Goal: Use online tool/utility: Utilize a website feature to perform a specific function

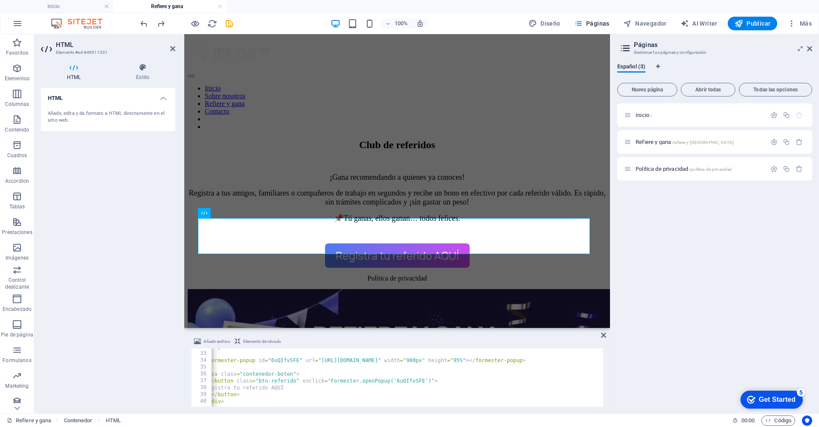
scroll to position [0, 8]
type textarea "</div>"
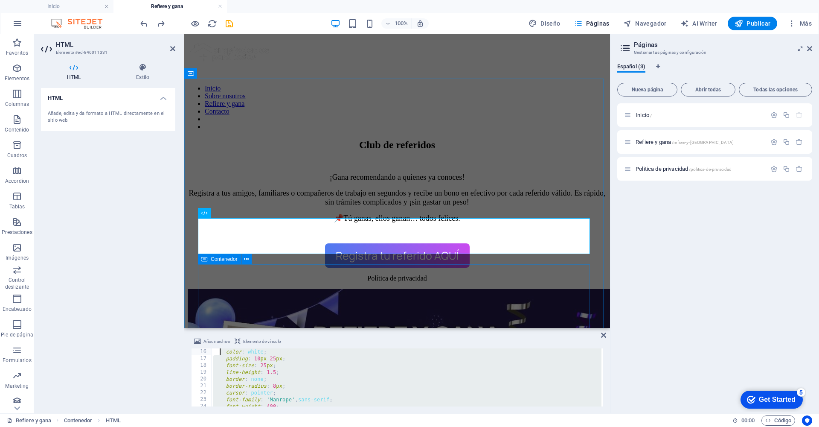
scroll to position [0, 0]
drag, startPoint x: 436, startPoint y: 435, endPoint x: 206, endPoint y: 302, distance: 265.7
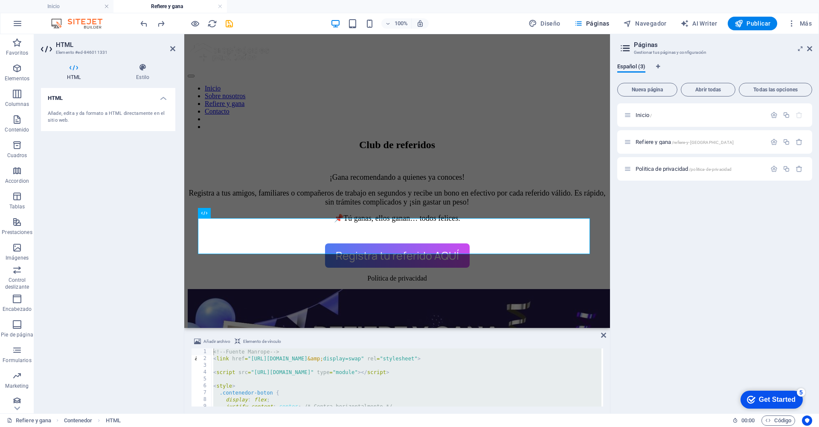
click at [468, 289] on div "Términos y condiciones aquí." at bounding box center [397, 413] width 419 height 249
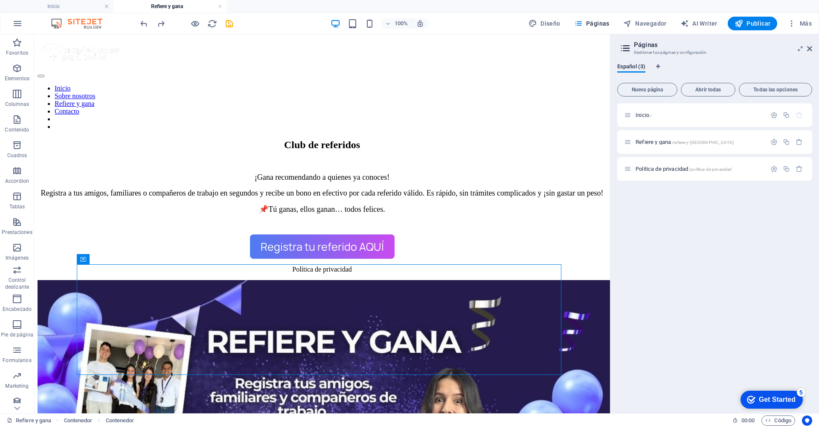
click at [376, 245] on div "Registra tu referido AQUÍ" at bounding box center [322, 246] width 569 height 25
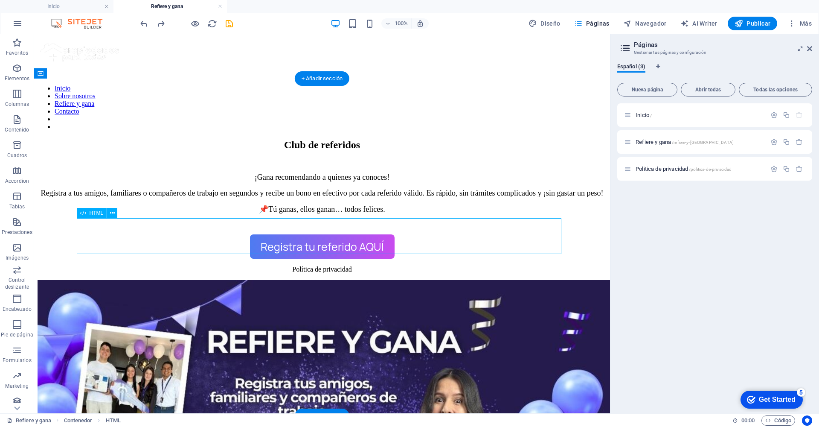
click at [376, 245] on div "Registra tu referido AQUÍ" at bounding box center [322, 246] width 569 height 25
click at [419, 242] on div "Registra tu referido AQUÍ" at bounding box center [322, 246] width 569 height 25
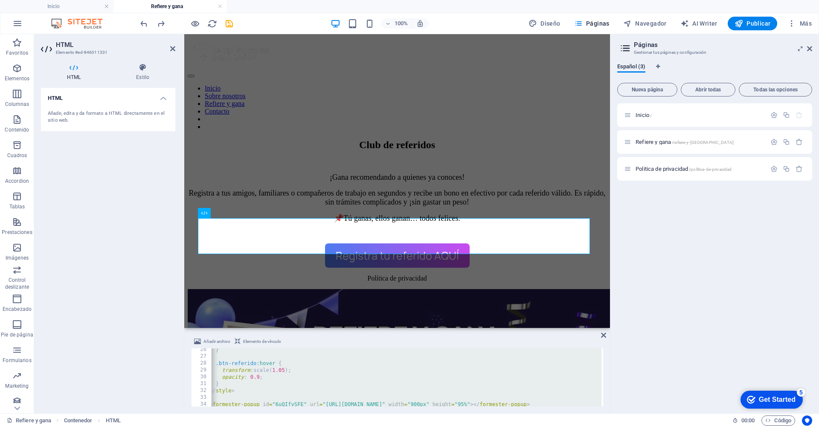
scroll to position [0, 4]
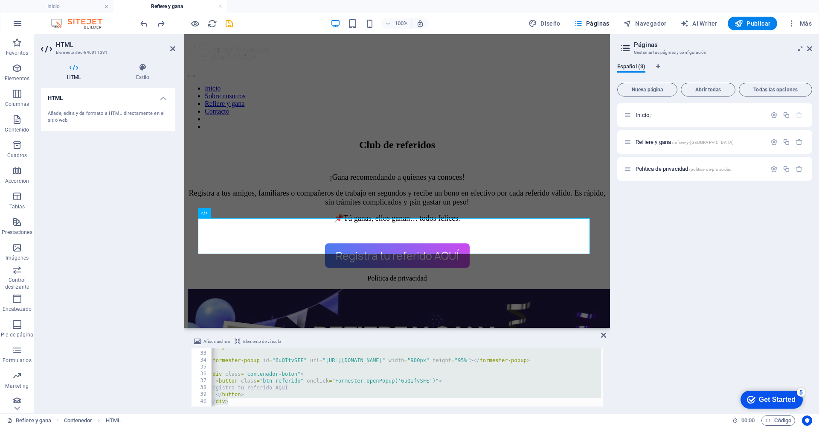
type textarea "<div class="contenedor-boton">"
type textarea "<formester-popup id="6uQIfvSFE" url="[URL][DOMAIN_NAME]" width="900px" height="…"
type textarea "<!-- Fuente Manrope --> <link href="[URL][DOMAIN_NAME]" rel="stylesheet">"
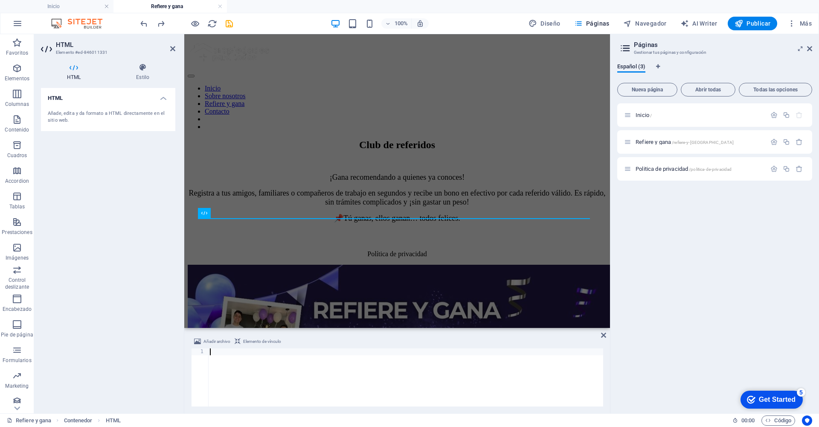
paste textarea "></formester-standard-form>"
type textarea "></formester-standard-form>"
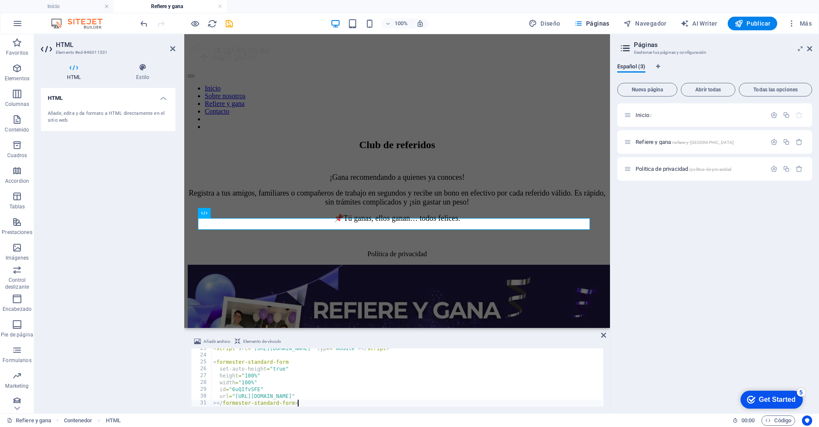
click at [303, 402] on div "< script src = "[URL][DOMAIN_NAME]" type = "module" > </ script > < formester-s…" at bounding box center [407, 381] width 390 height 72
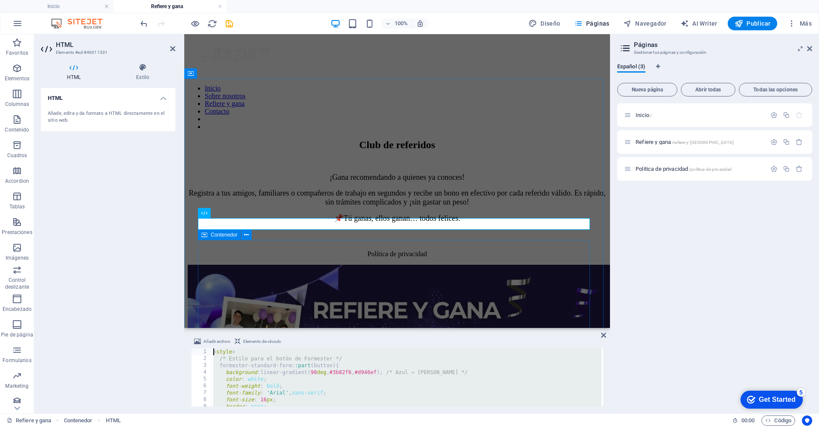
scroll to position [0, 0]
drag, startPoint x: 521, startPoint y: 453, endPoint x: 253, endPoint y: 311, distance: 302.7
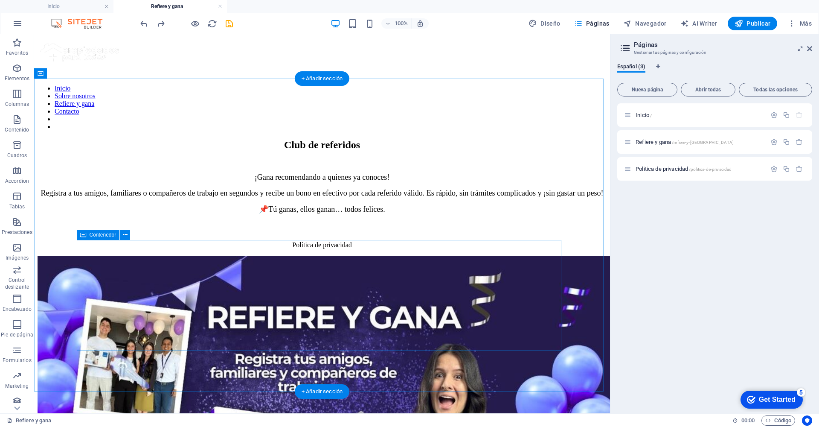
click at [298, 256] on div "Términos y condiciones aquí." at bounding box center [322, 422] width 569 height 333
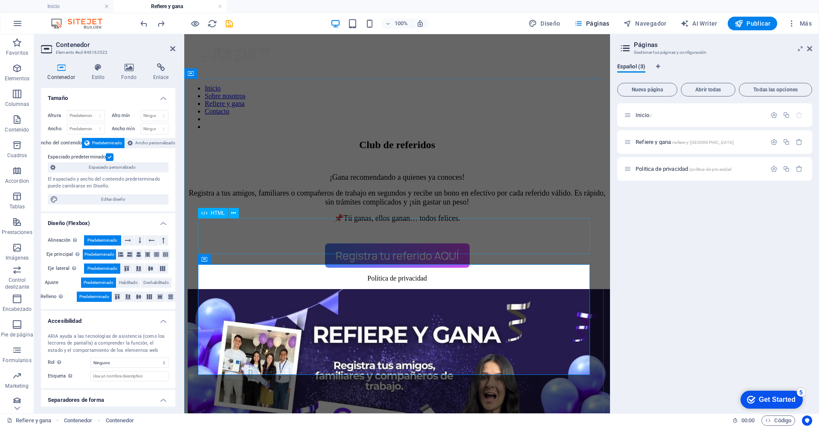
click at [393, 243] on div "Registra tu referido AQUÍ" at bounding box center [397, 255] width 419 height 25
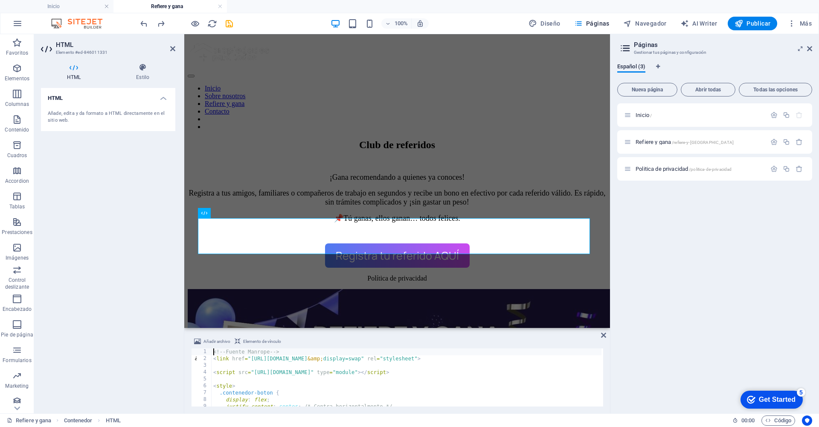
scroll to position [0, 4]
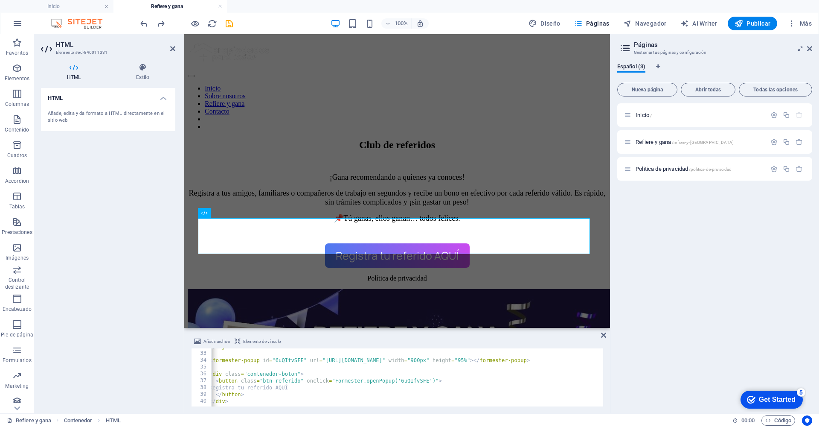
click at [253, 398] on div "</ style > < formester-popup id = "6uQIfvSFE" url = "[URL][DOMAIN_NAME]" width …" at bounding box center [407, 378] width 398 height 70
type textarea "<"
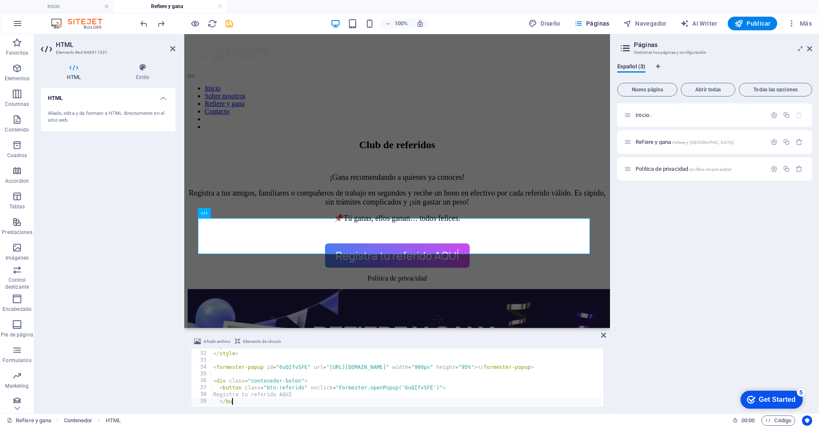
type textarea "<"
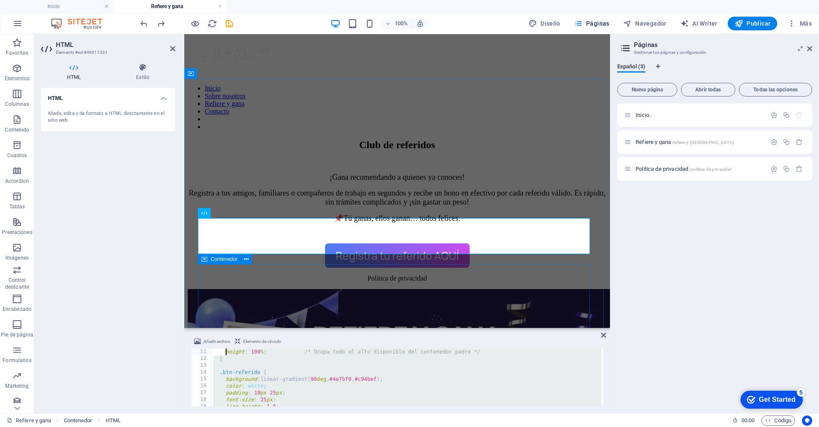
scroll to position [0, 0]
drag, startPoint x: 493, startPoint y: 433, endPoint x: 196, endPoint y: 309, distance: 321.9
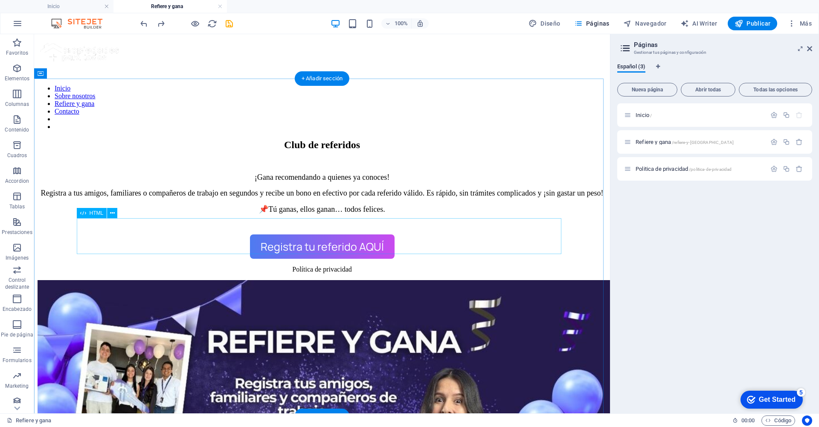
click at [350, 245] on div "Registra tu referido AQUÍ" at bounding box center [322, 246] width 569 height 25
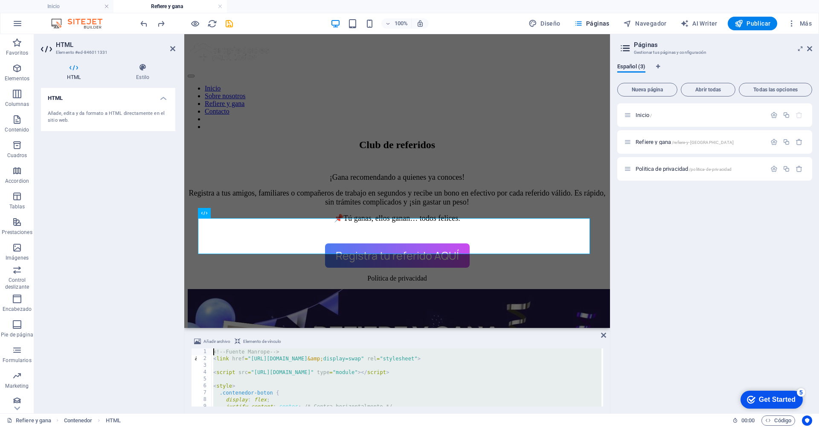
click at [285, 360] on div "<!-- Fuente Manrope --> < link href = "[URL][DOMAIN_NAME] &amp; display=swap" r…" at bounding box center [411, 383] width 398 height 70
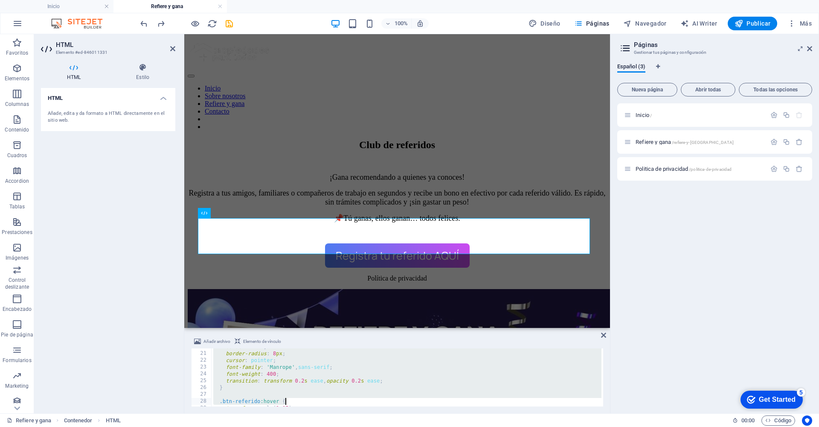
scroll to position [210, 0]
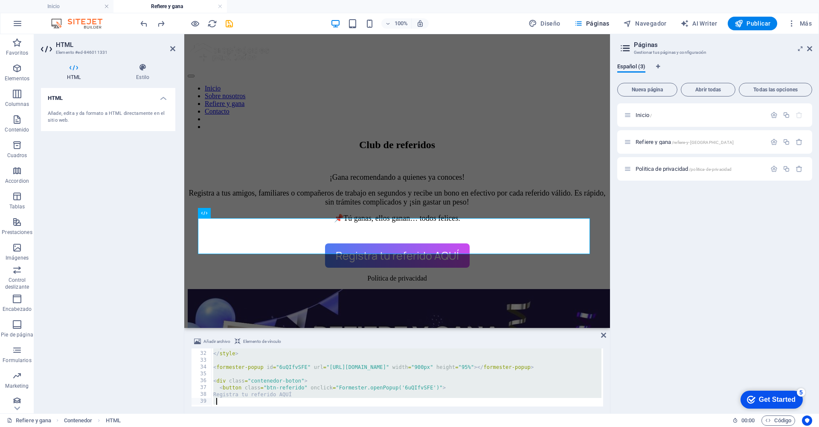
drag, startPoint x: 214, startPoint y: 360, endPoint x: 307, endPoint y: 436, distance: 119.8
click at [307, 426] on html "[DOMAIN_NAME] Inicio Refiere y gana Favoritos Elementos Columnas Contenido [PER…" at bounding box center [409, 213] width 819 height 427
type textarea "Registra tu referido AQUÍ"
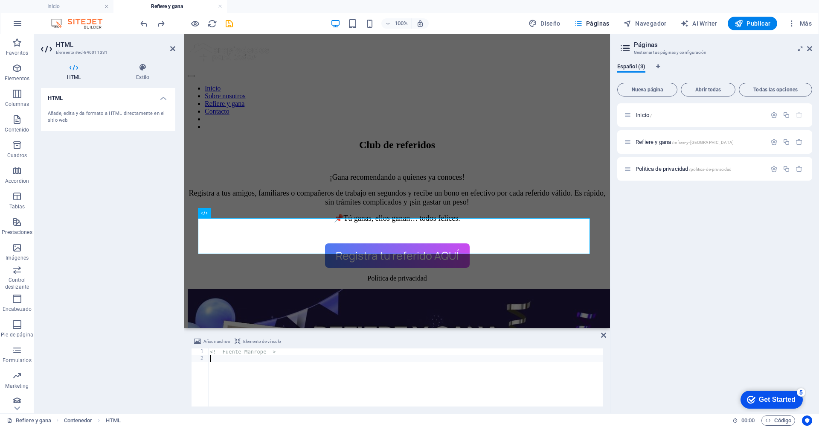
paste textarea "></formester-standard-form>"
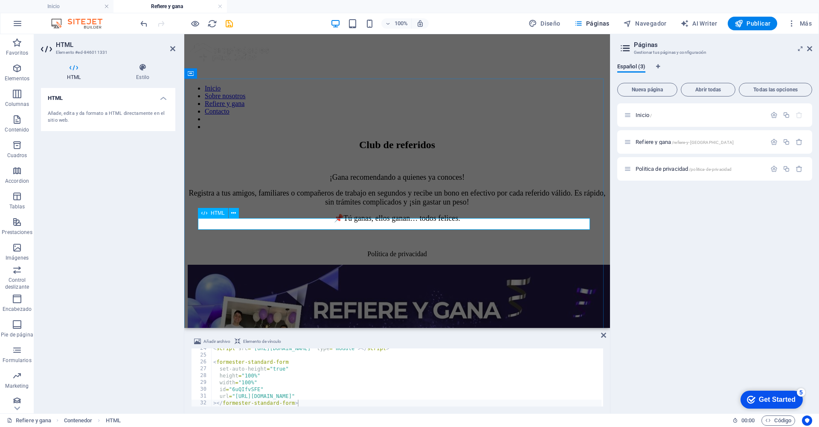
click at [390, 243] on div at bounding box center [397, 243] width 419 height 0
click at [142, 71] on icon at bounding box center [142, 67] width 65 height 9
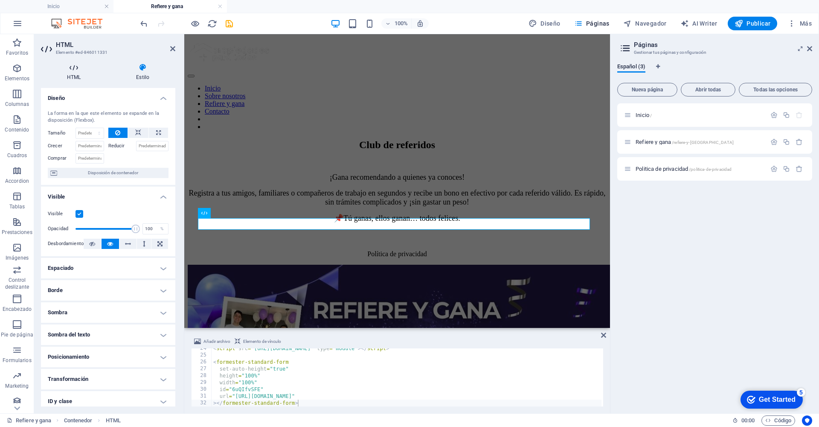
click at [71, 74] on h4 "HTML" at bounding box center [75, 72] width 69 height 18
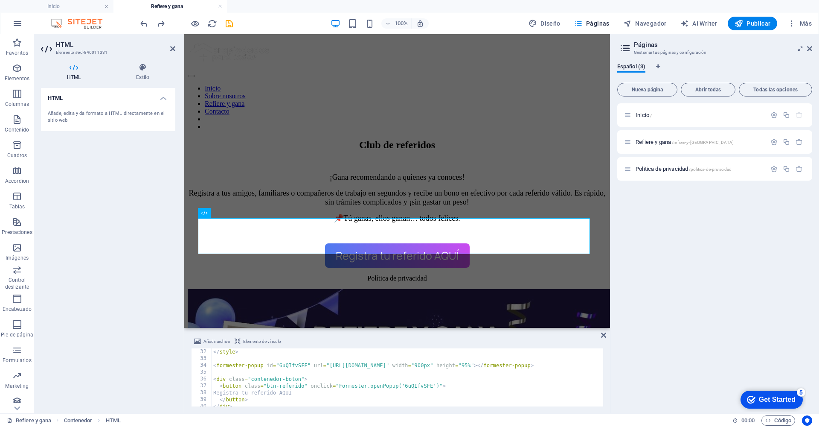
scroll to position [217, 0]
click at [261, 400] on div "</ style > < formester-popup id = "6uQIfvSFE" url = "[URL][DOMAIN_NAME]" width …" at bounding box center [411, 378] width 398 height 70
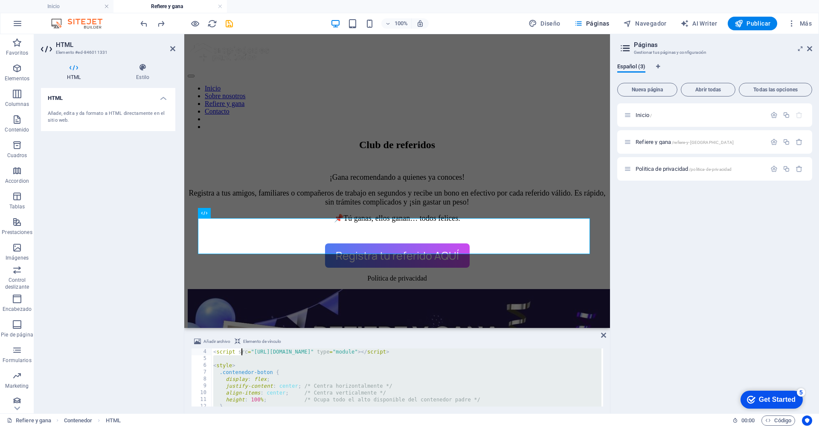
scroll to position [7, 0]
type textarea "<!-- Fuente Manrope --> <link href="[URL][DOMAIN_NAME]" rel="stylesheet">"
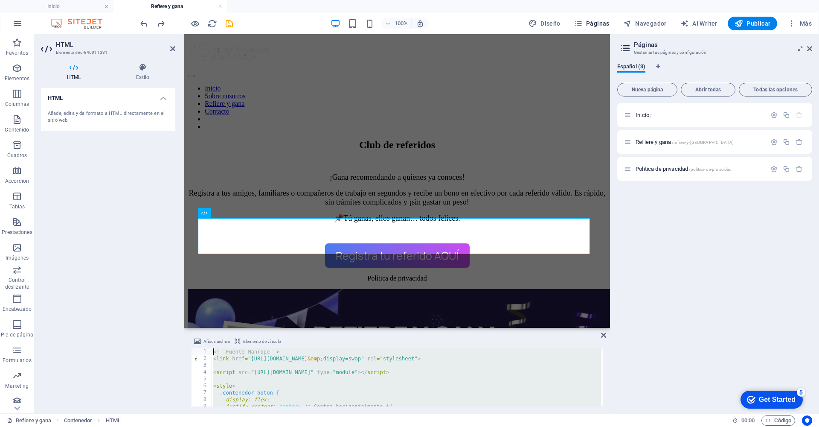
scroll to position [0, 3]
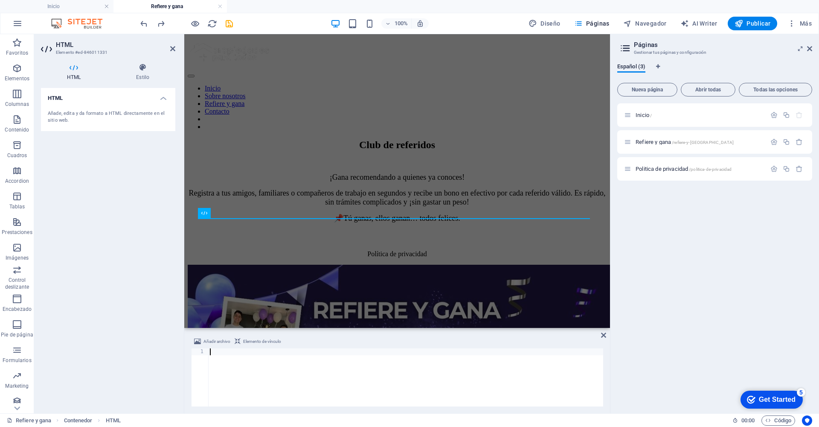
paste textarea "</script>"
click at [214, 359] on div "<!-- Fuente Manrope --> < link href = "[URL][DOMAIN_NAME]" rel = "stylesheet" >…" at bounding box center [411, 383] width 398 height 70
type textarea "<link href="[URL][DOMAIN_NAME]" rel="stylesheet">"
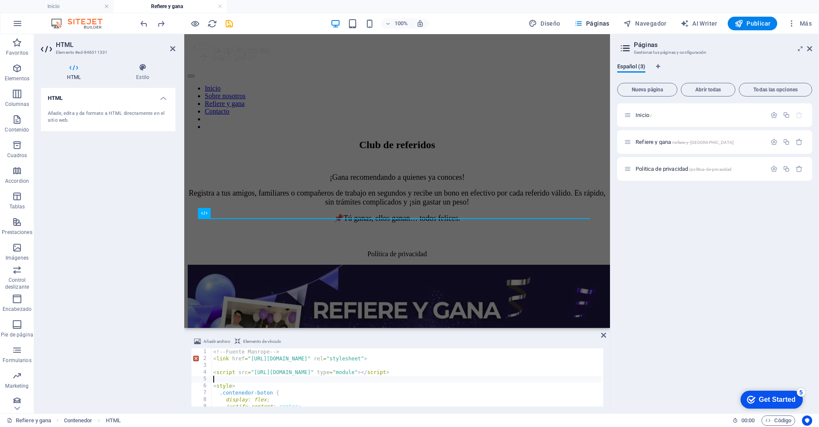
click at [294, 376] on div "<!-- Fuente Manrope --> < link href = "[URL][DOMAIN_NAME]" rel = "stylesheet" >…" at bounding box center [411, 383] width 398 height 70
click at [545, 359] on div "<!-- Fuente Manrope --> < link href = "[URL][DOMAIN_NAME]" rel = "stylesheet" >…" at bounding box center [411, 383] width 398 height 70
type textarea "<link href="[URL][DOMAIN_NAME]" rel="stylesheet">"
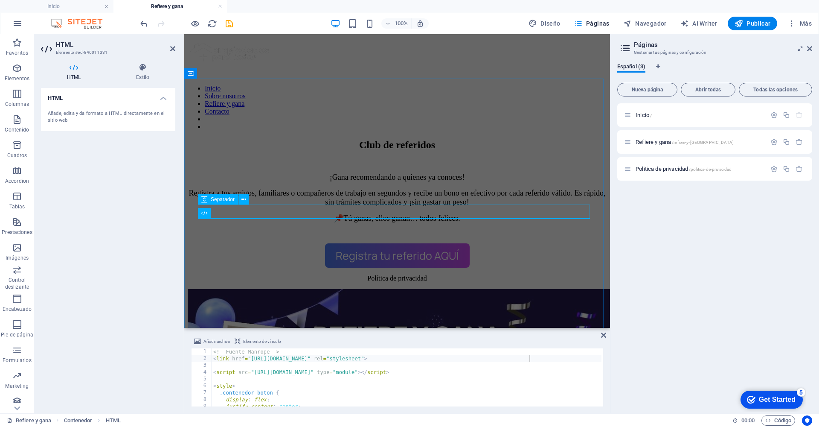
click at [398, 230] on div at bounding box center [397, 237] width 419 height 14
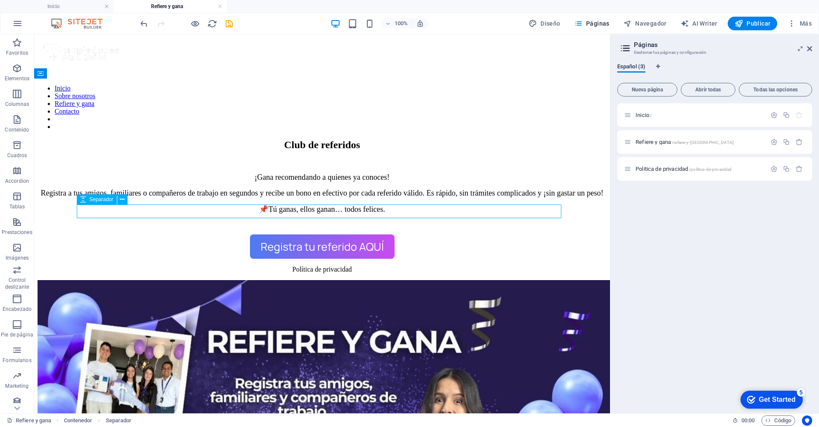
click at [398, 221] on div at bounding box center [322, 228] width 569 height 14
select select "px"
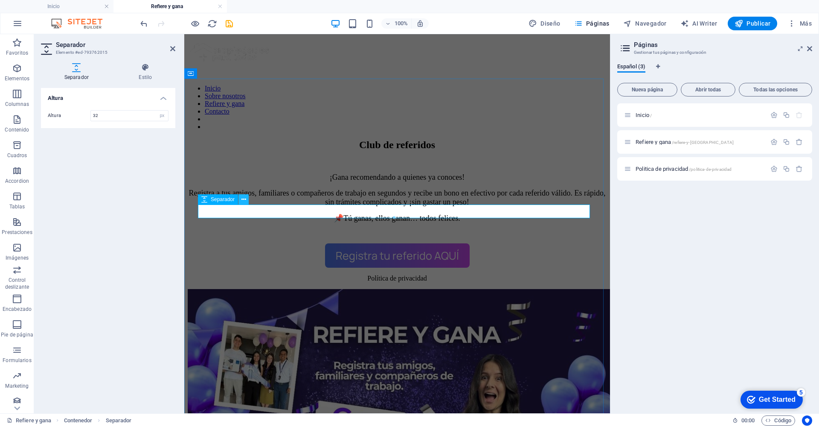
click at [245, 201] on icon at bounding box center [244, 199] width 5 height 9
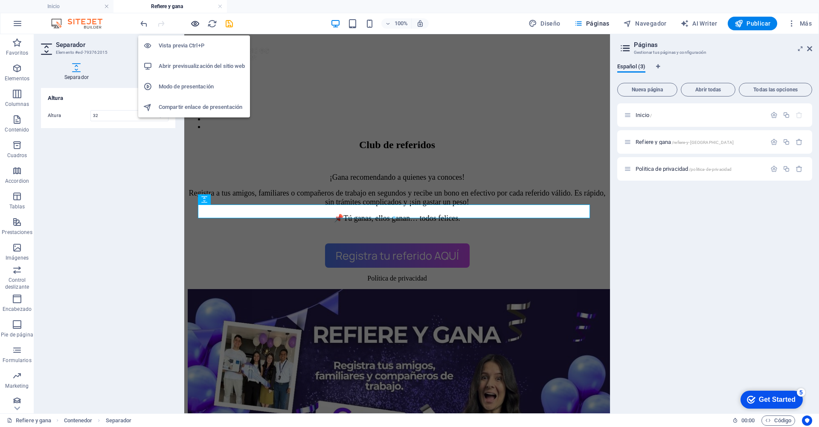
click at [196, 26] on icon "button" at bounding box center [195, 24] width 10 height 10
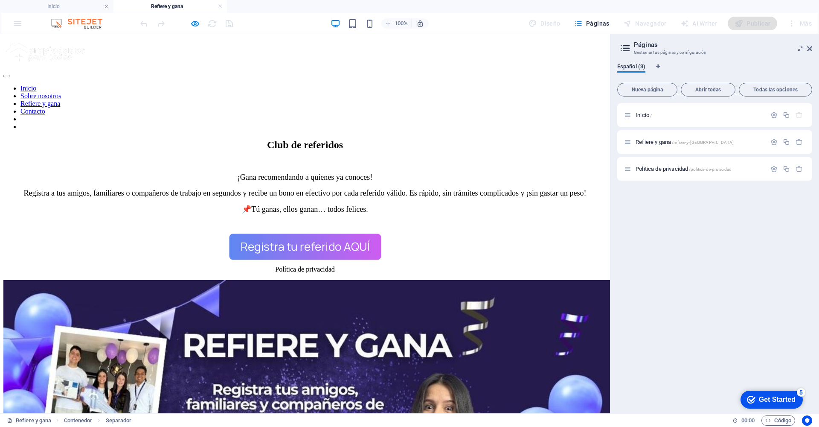
click at [306, 233] on button "Registra tu referido AQUÍ" at bounding box center [305, 246] width 152 height 26
click at [301, 233] on button "Registra tu referido AQUÍ" at bounding box center [305, 246] width 152 height 26
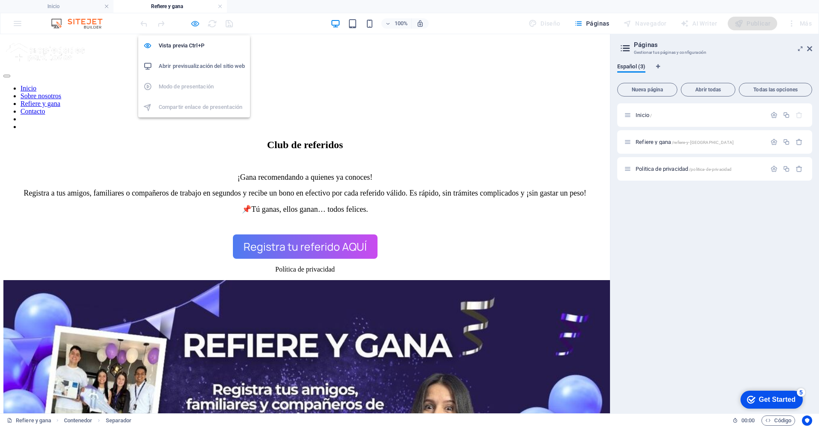
click at [194, 21] on icon "button" at bounding box center [195, 24] width 10 height 10
select select "px"
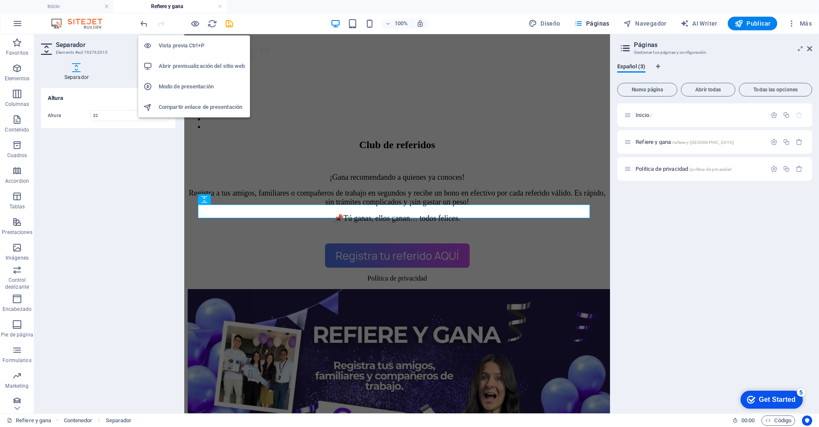
click at [210, 64] on h6 "Abrir previsualización del sitio web" at bounding box center [202, 66] width 86 height 10
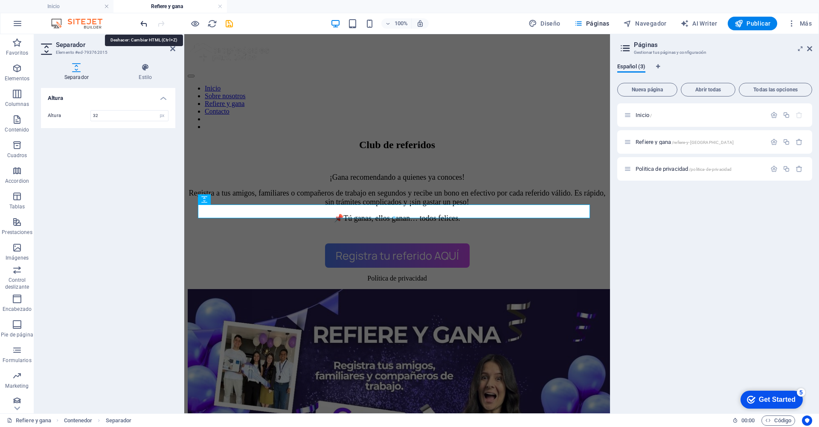
click at [146, 25] on icon "undo" at bounding box center [144, 24] width 10 height 10
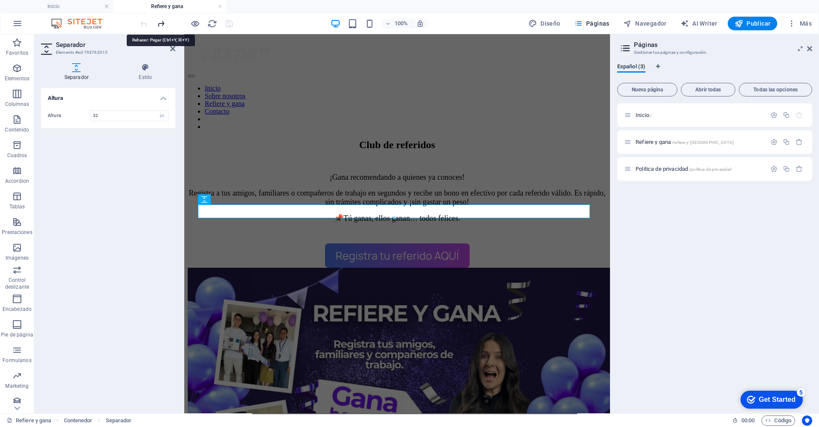
click at [160, 23] on icon "redo" at bounding box center [161, 24] width 10 height 10
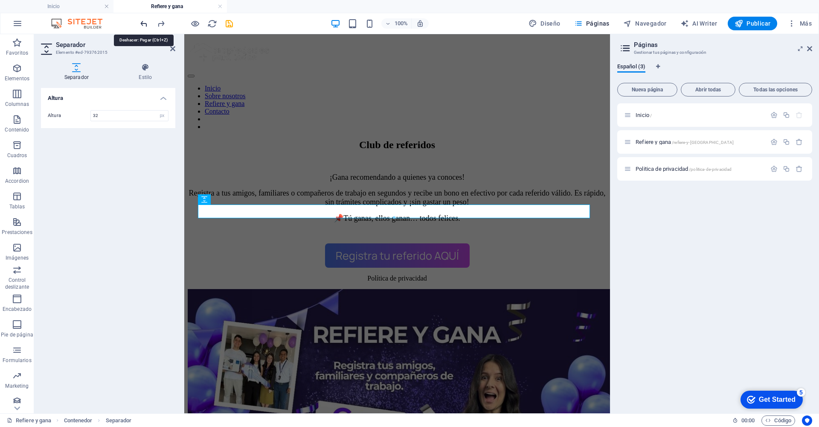
click at [144, 23] on icon "undo" at bounding box center [144, 24] width 10 height 10
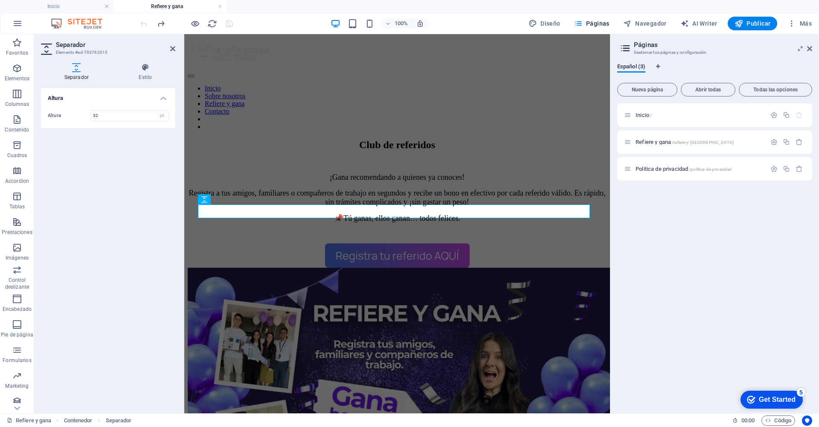
click at [144, 23] on div at bounding box center [187, 24] width 96 height 14
click at [266, 173] on div "¡Gana recomendando a quienes ya conoces! Registra a tus amigos, familiares o co…" at bounding box center [397, 198] width 419 height 50
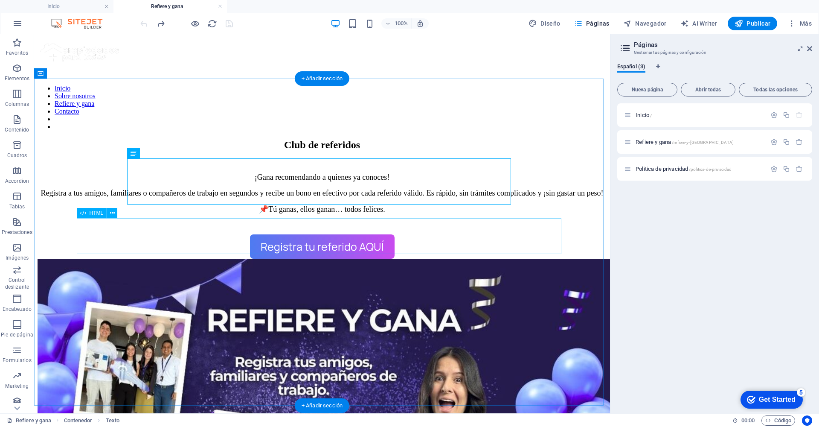
click at [379, 246] on div "Registra tu referido AQUÍ" at bounding box center [322, 246] width 569 height 25
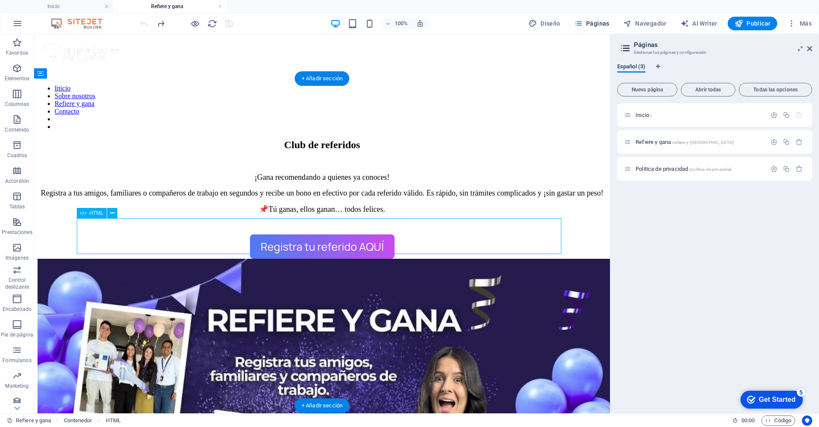
click at [379, 246] on div "Registra tu referido AQUÍ" at bounding box center [322, 246] width 569 height 25
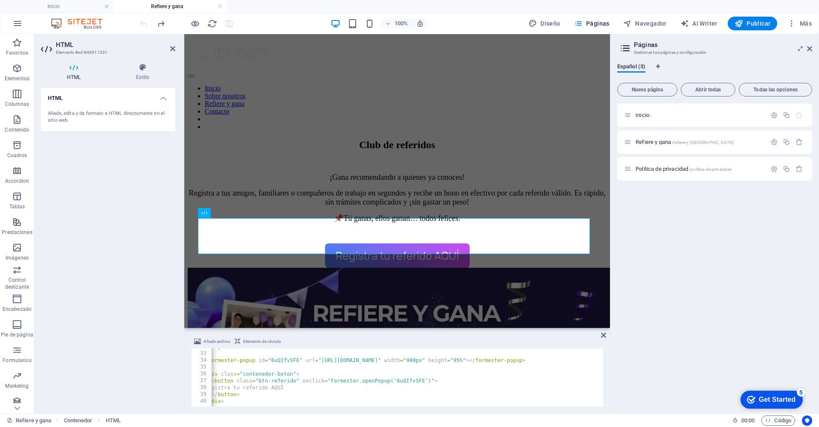
scroll to position [217, 0]
click at [231, 402] on div "</ style > < formester-popup id = "6uQIfvSFE" url = "[URL][DOMAIN_NAME]" width …" at bounding box center [403, 378] width 398 height 70
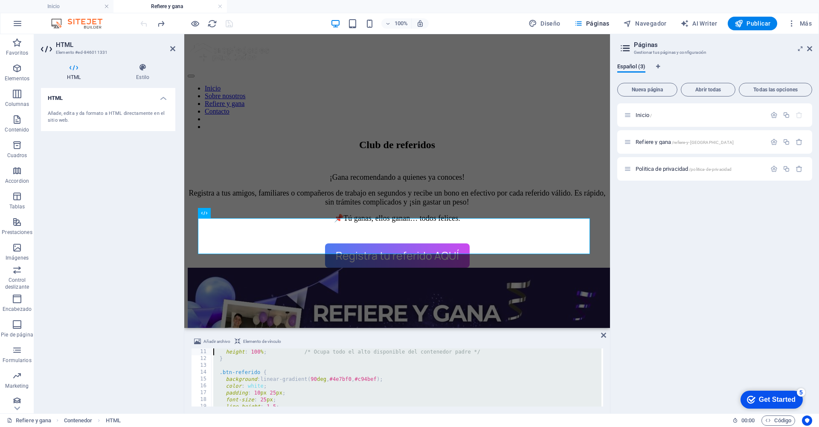
scroll to position [0, 0]
drag, startPoint x: 231, startPoint y: 402, endPoint x: 203, endPoint y: 335, distance: 72.3
click at [203, 335] on div "Añadir archivo Elemento de vínculo </div> 1 2 3 4 5 6 7 8 9 10 11 <!-- Fuente M…" at bounding box center [397, 371] width 426 height 84
type textarea "<!-- Fuente Manrope --> <link href="[URL][DOMAIN_NAME]" rel="stylesheet">"
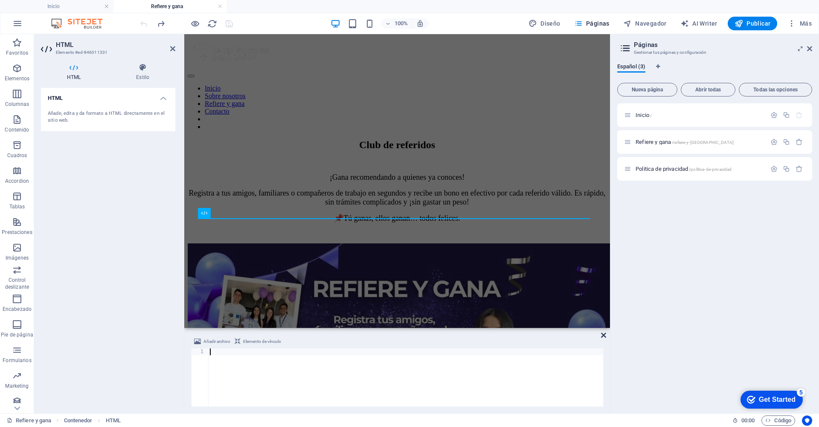
click at [604, 335] on icon at bounding box center [603, 335] width 5 height 7
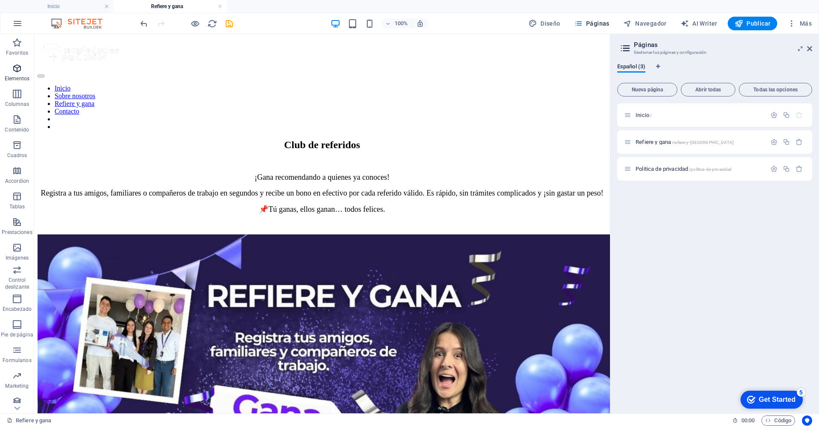
click at [15, 71] on icon "button" at bounding box center [17, 68] width 10 height 10
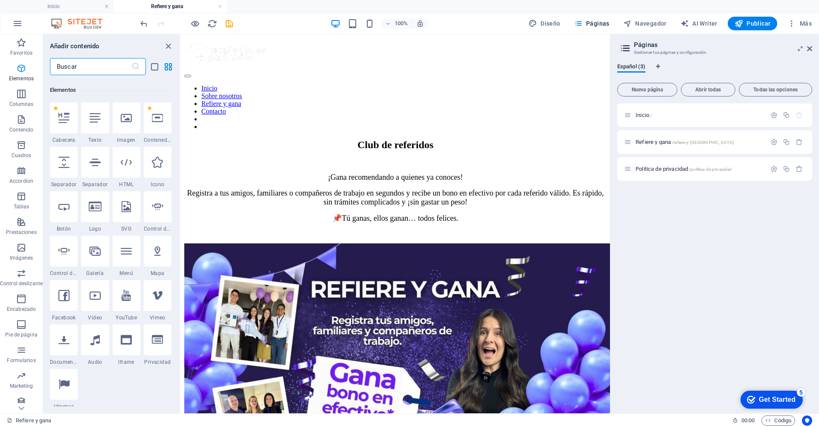
scroll to position [161, 0]
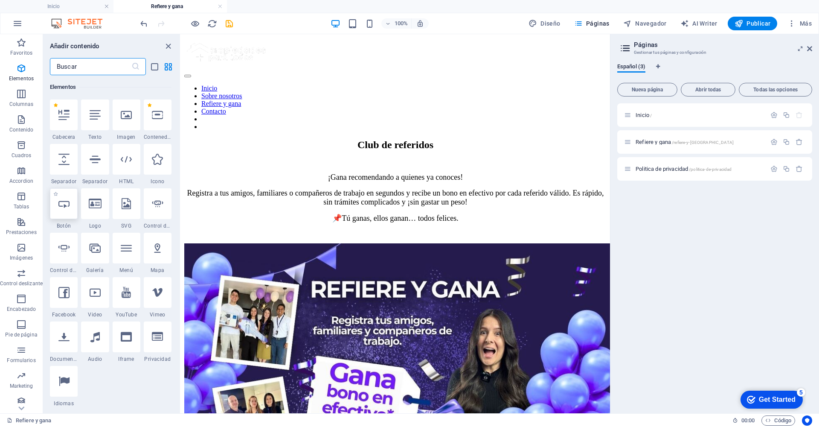
click at [60, 205] on icon at bounding box center [63, 203] width 11 height 11
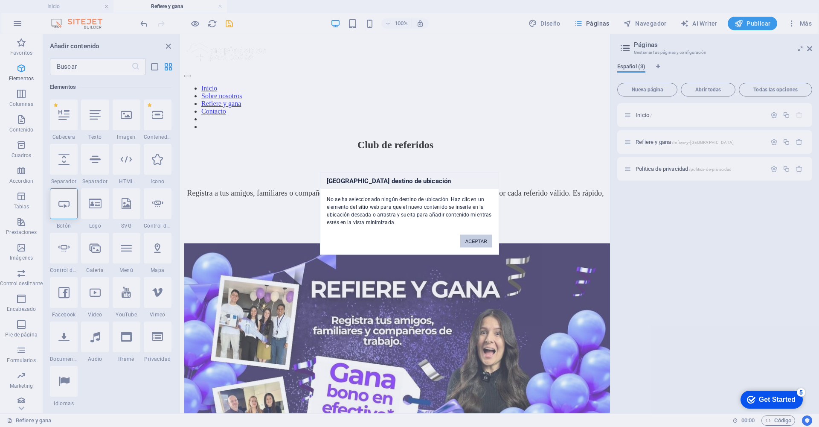
click at [480, 242] on button "ACEPTAR" at bounding box center [476, 241] width 32 height 13
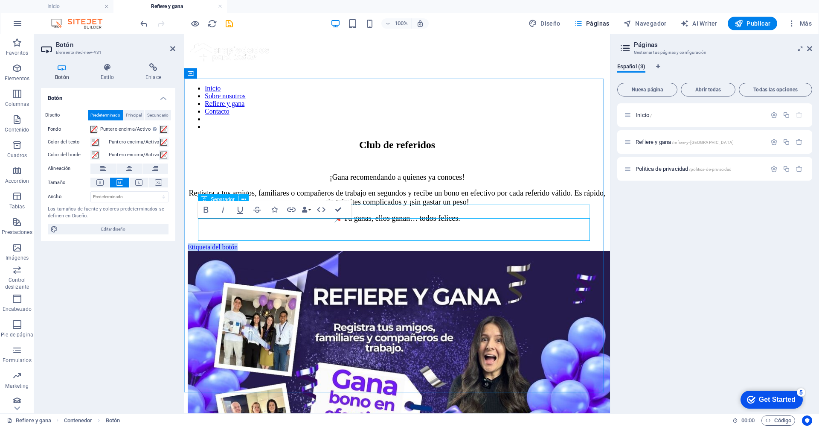
click at [479, 230] on div at bounding box center [397, 237] width 419 height 14
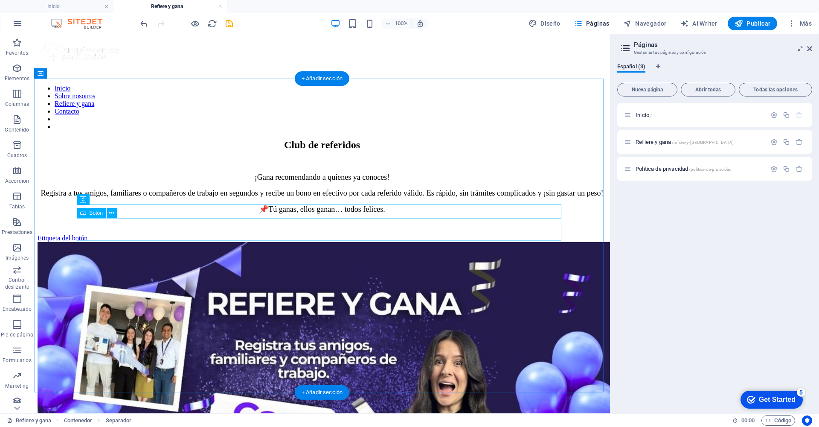
click at [133, 234] on div "Etiqueta del botón" at bounding box center [322, 238] width 569 height 8
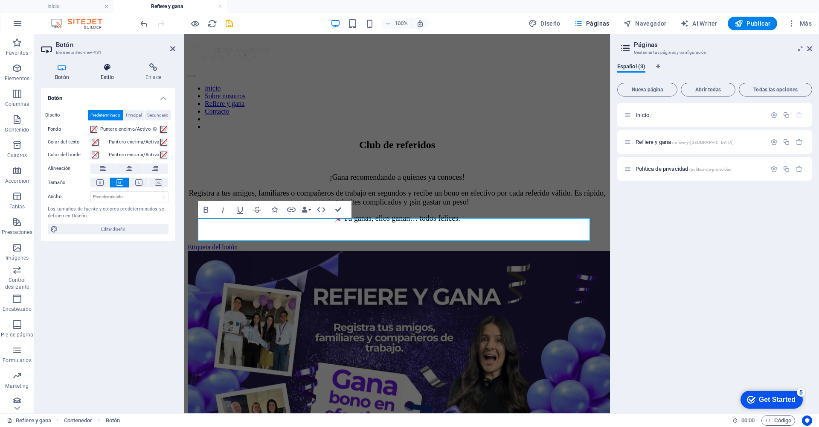
click at [113, 69] on icon at bounding box center [107, 67] width 41 height 9
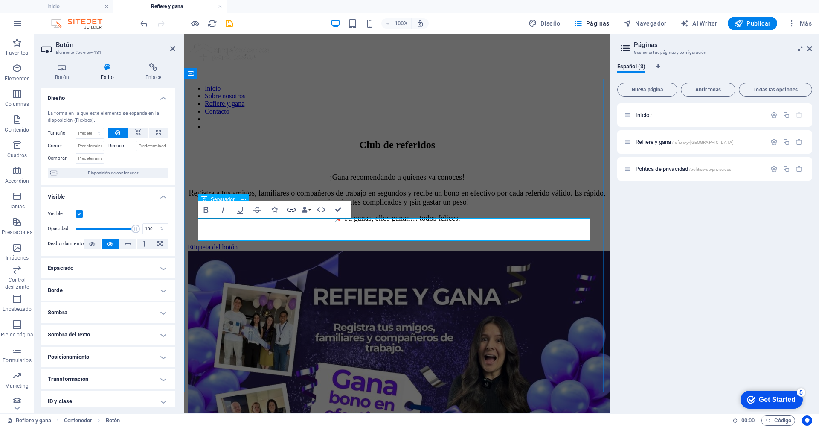
click at [292, 210] on icon "button" at bounding box center [291, 209] width 9 height 4
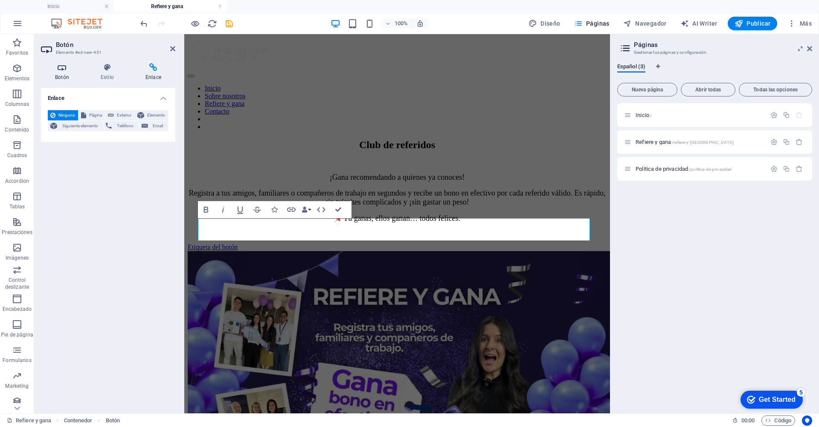
click at [65, 71] on icon at bounding box center [62, 67] width 42 height 9
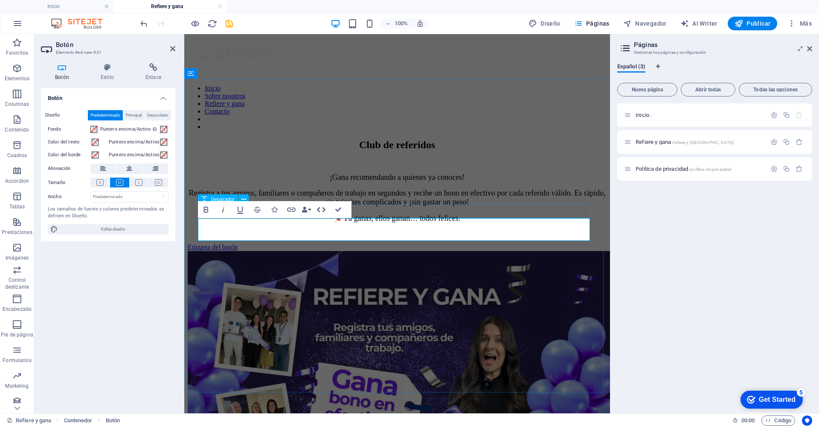
click at [321, 207] on icon "button" at bounding box center [321, 209] width 10 height 10
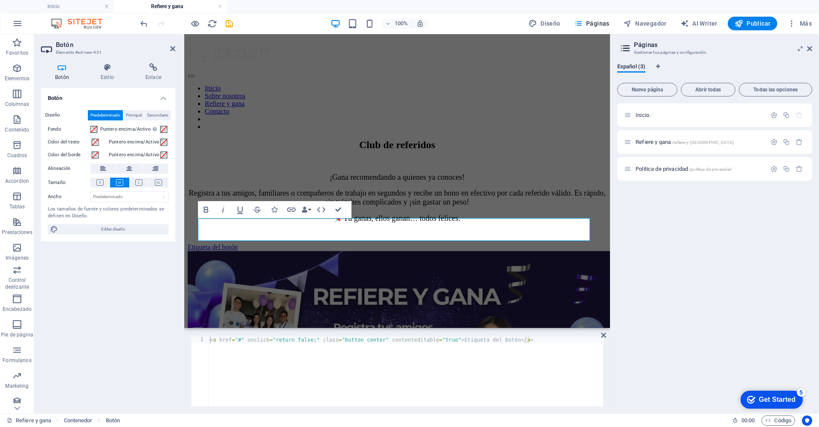
type textarea "<a href="#" onclick="return false;" class="button center" contenteditable="true…"
click at [262, 358] on div "< a href = "#" onclick = "return false;" class = "button center" contenteditabl…" at bounding box center [405, 378] width 395 height 84
paste textarea
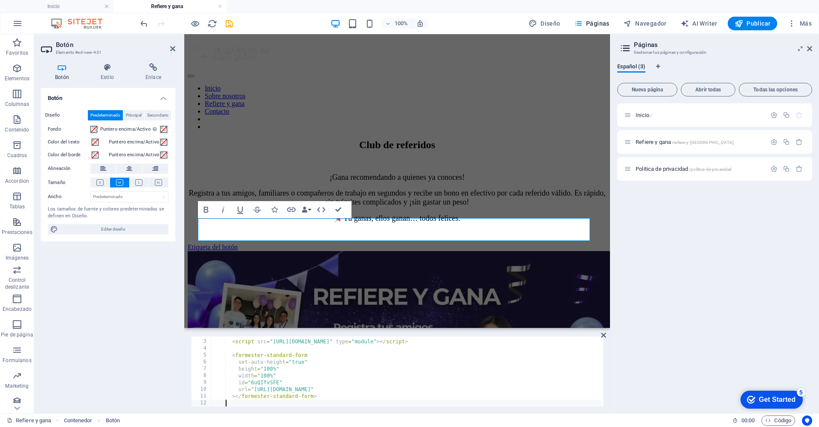
scroll to position [0, 0]
click at [524, 341] on div "< a href = "#" onclick = "return false;" class = "button center" contenteditabl…" at bounding box center [407, 378] width 390 height 84
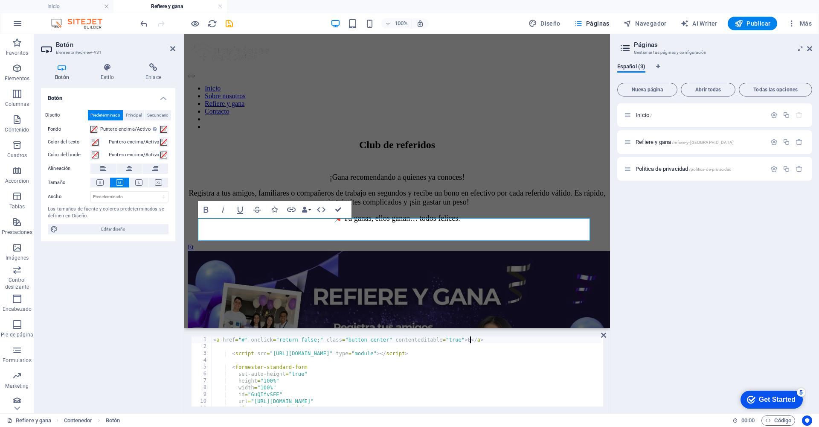
type textarea "<a href="#" onclick="return false;" class="button center" contenteditable="true…"
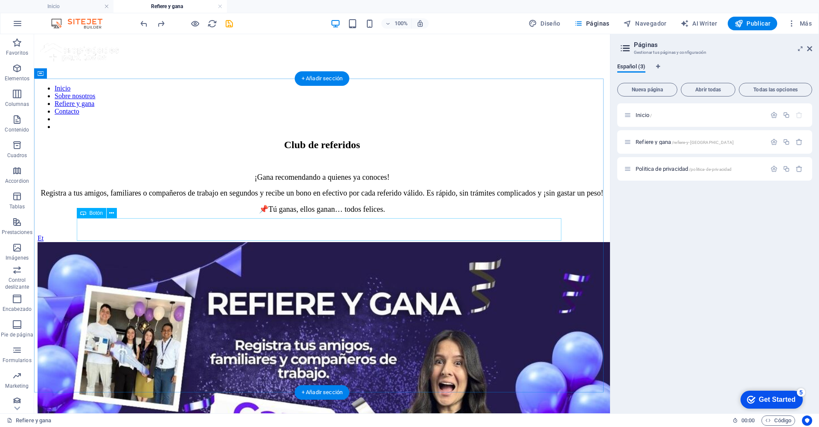
click at [249, 234] on div "Et" at bounding box center [322, 238] width 569 height 8
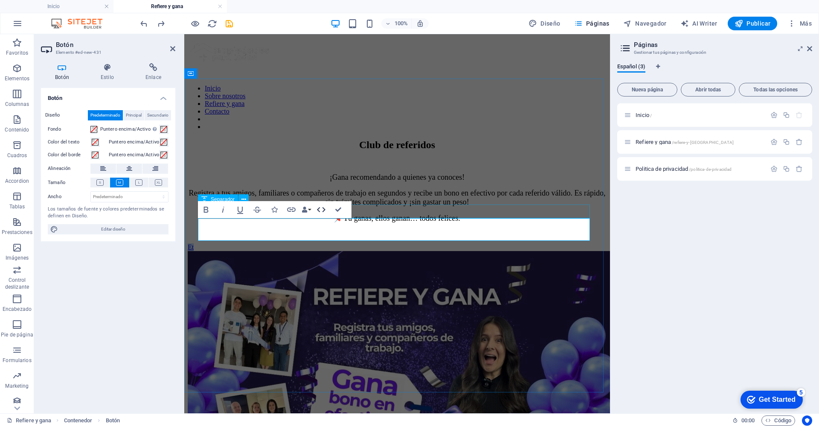
click at [321, 207] on icon "button" at bounding box center [321, 209] width 10 height 10
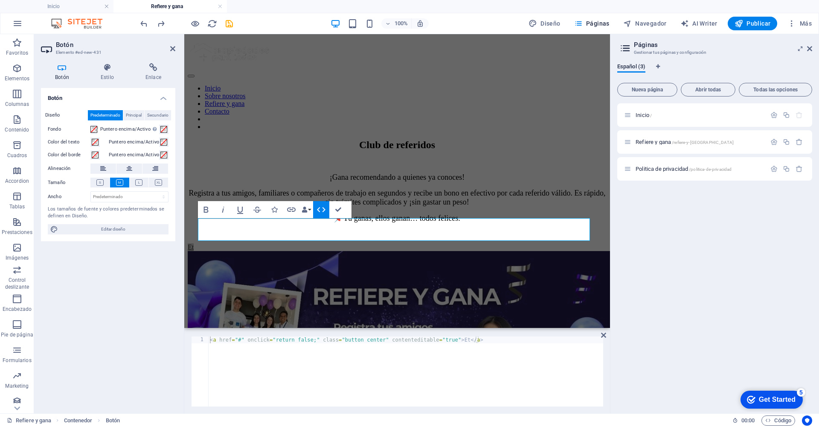
click at [470, 341] on div "< a href = "#" onclick = "return false;" class = "button center" contenteditabl…" at bounding box center [405, 378] width 395 height 84
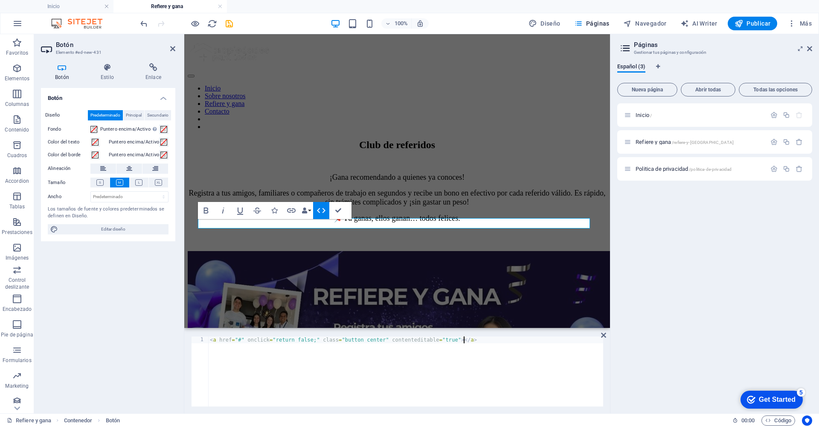
type textarea "<a href="#" onclick="return false;" class="button center" contenteditable="true…"
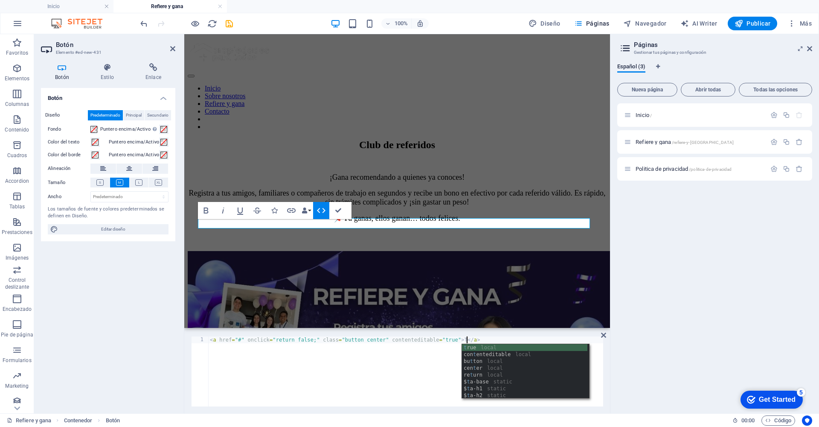
scroll to position [0, 21]
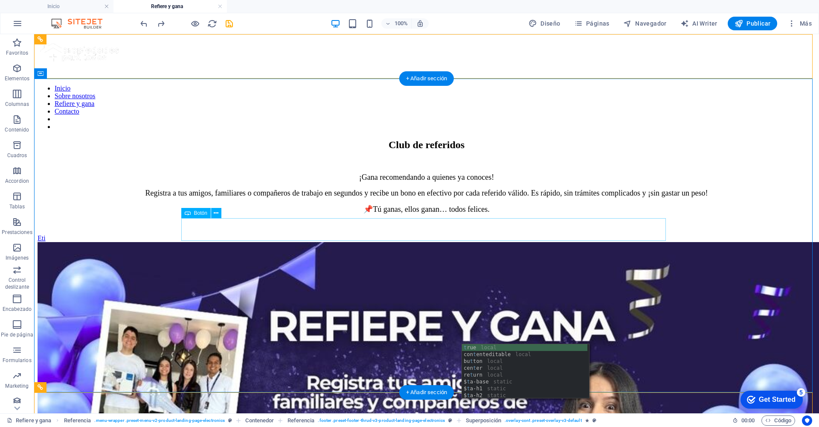
click at [309, 234] on div "Eti" at bounding box center [427, 238] width 778 height 8
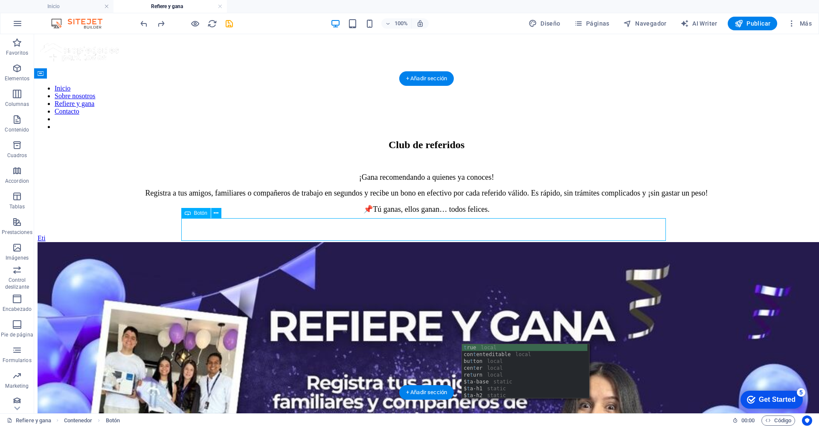
click at [309, 234] on div "Eti" at bounding box center [427, 238] width 778 height 8
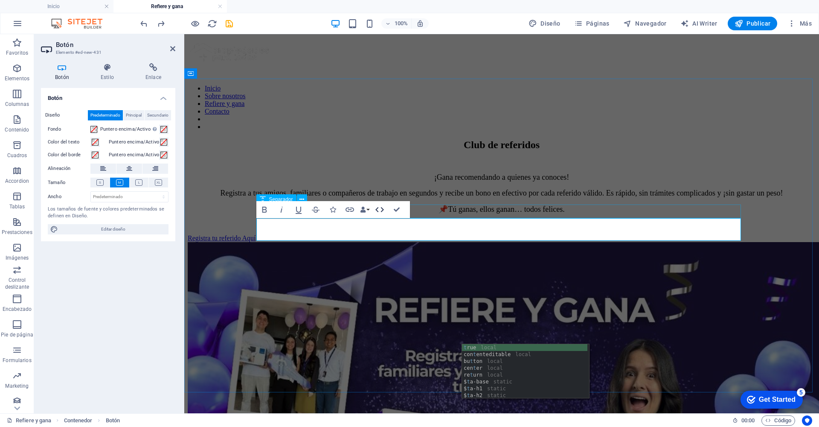
click at [379, 211] on icon "button" at bounding box center [380, 209] width 10 height 10
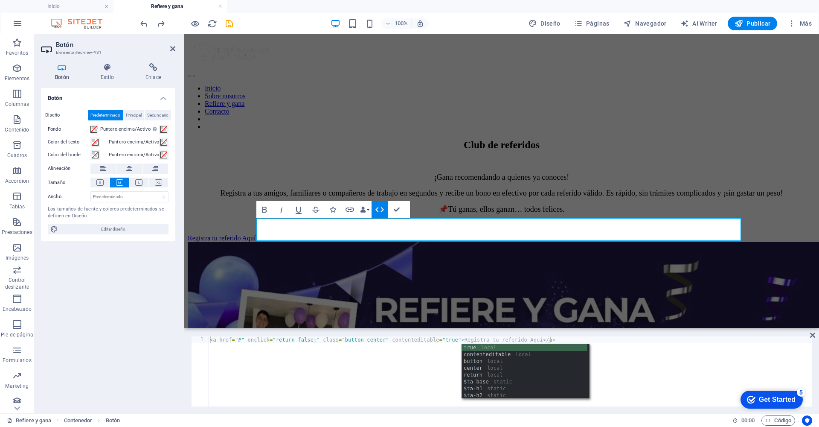
type textarea "<a href="#" onclick="return false;" class="button center" contenteditable="true…"
click at [417, 391] on div "< a href = "#" onclick = "return false;" class = "button center" contenteditabl…" at bounding box center [510, 378] width 604 height 84
click at [416, 377] on div "< a href = "#" onclick = "return false;" class = "button center" contenteditabl…" at bounding box center [510, 378] width 604 height 84
click at [614, 356] on div "< a href = "#" onclick = "return false;" class = "button center" contenteditabl…" at bounding box center [510, 378] width 604 height 84
click at [258, 358] on div "< a href = "#" onclick = "return false;" class = "button center" contenteditabl…" at bounding box center [510, 378] width 604 height 84
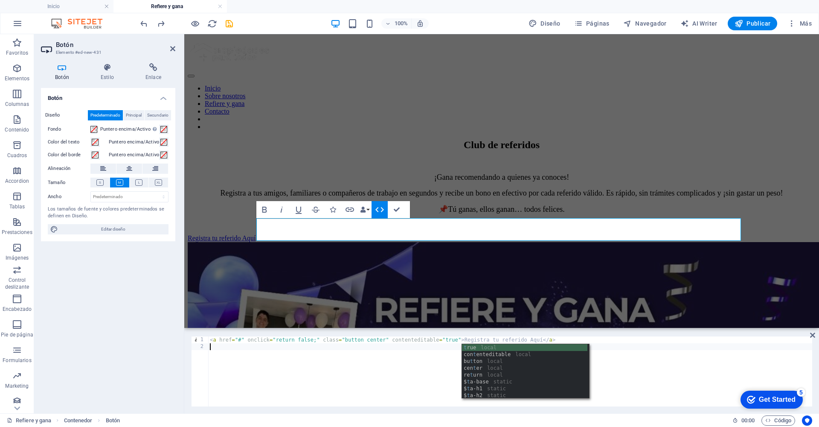
paste textarea
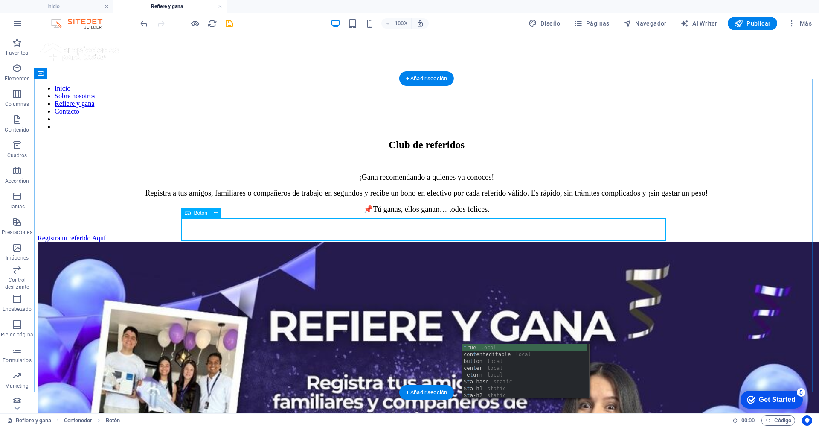
click at [269, 234] on div "Registra tu referido Aquí" at bounding box center [427, 238] width 778 height 8
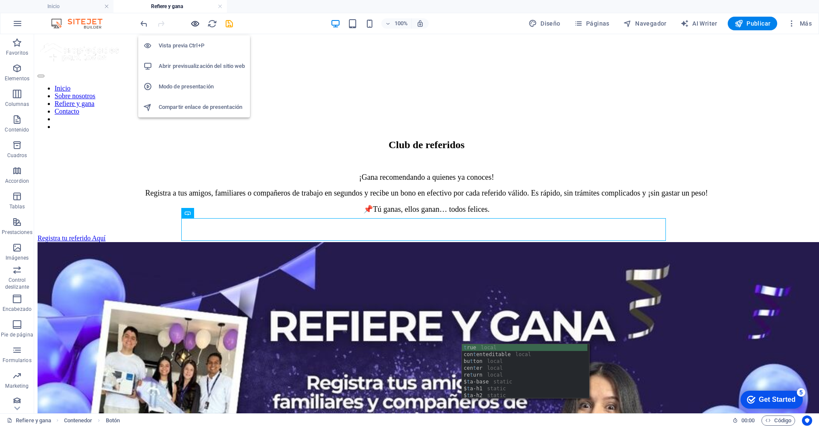
click at [192, 23] on icon "button" at bounding box center [195, 24] width 10 height 10
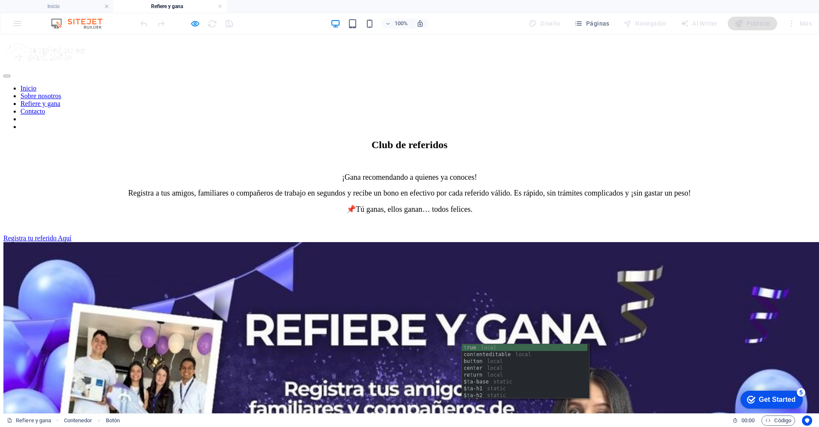
click at [72, 234] on link "Registra tu referido Aquí" at bounding box center [37, 237] width 68 height 7
click at [203, 67] on h6 "Abrir previsualización del sitio web" at bounding box center [202, 66] width 86 height 10
click at [72, 234] on link "Registra tu referido Aquí" at bounding box center [37, 237] width 68 height 7
click at [197, 24] on icon "button" at bounding box center [195, 24] width 10 height 10
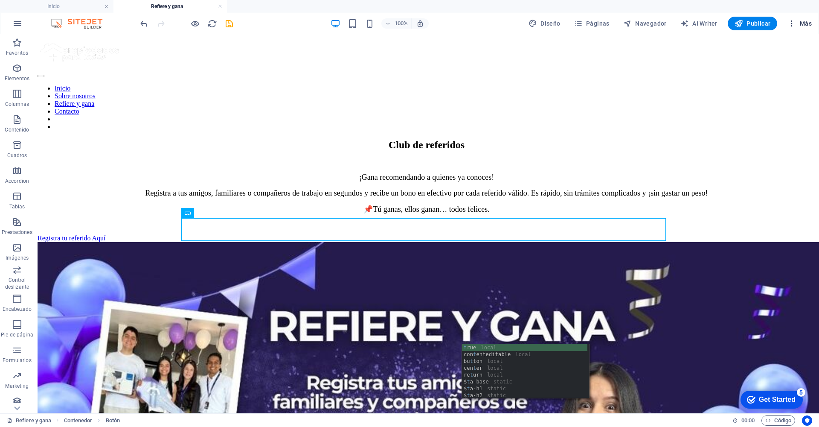
click at [799, 21] on span "Más" at bounding box center [800, 23] width 24 height 9
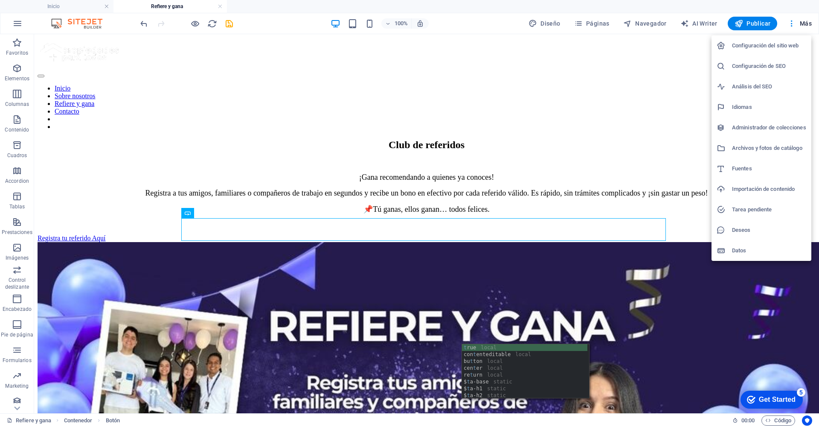
click at [143, 20] on div at bounding box center [409, 213] width 819 height 427
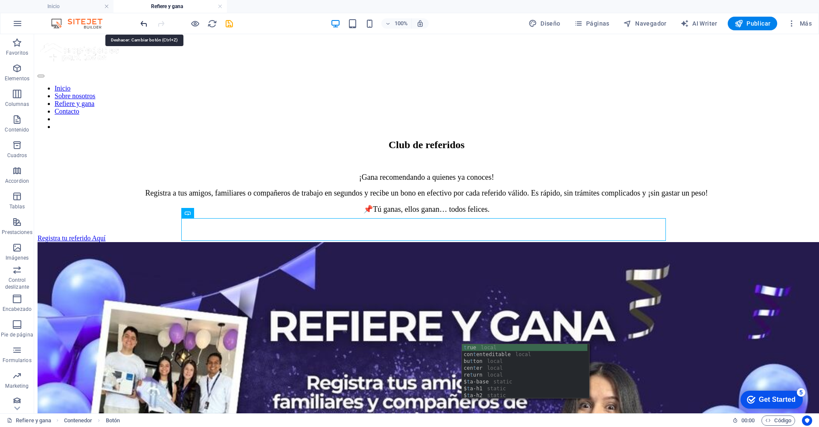
click at [143, 25] on icon "undo" at bounding box center [144, 24] width 10 height 10
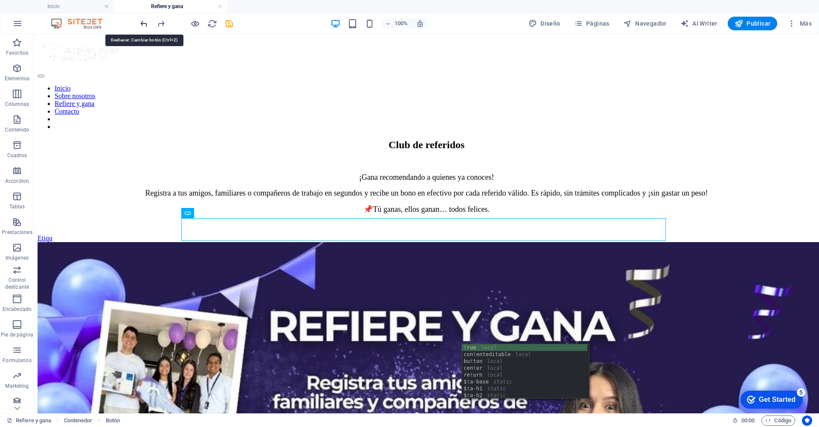
click at [143, 25] on icon "undo" at bounding box center [144, 24] width 10 height 10
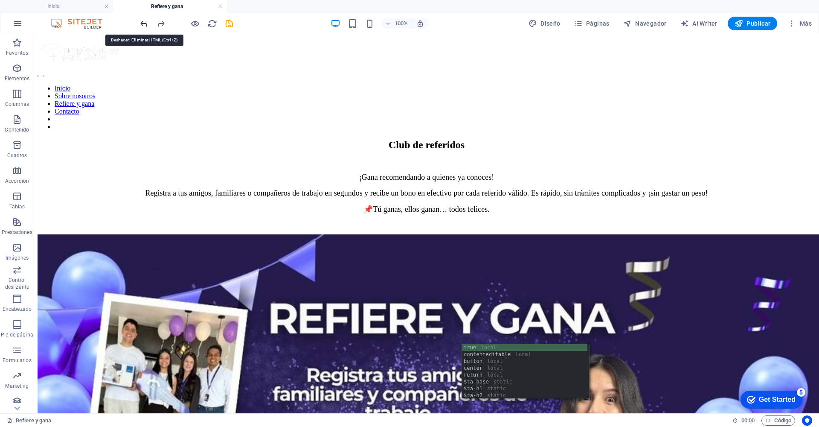
click at [143, 25] on icon "undo" at bounding box center [144, 24] width 10 height 10
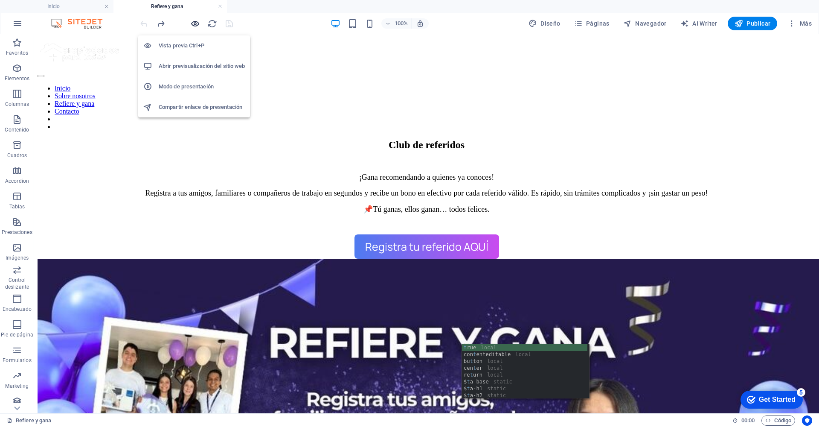
click at [197, 22] on icon "button" at bounding box center [195, 24] width 10 height 10
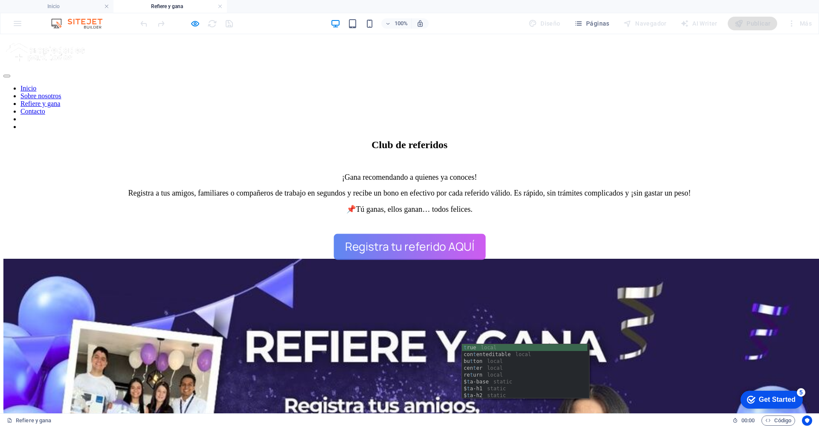
click at [417, 234] on button "Registra tu referido AQUÍ" at bounding box center [410, 246] width 152 height 26
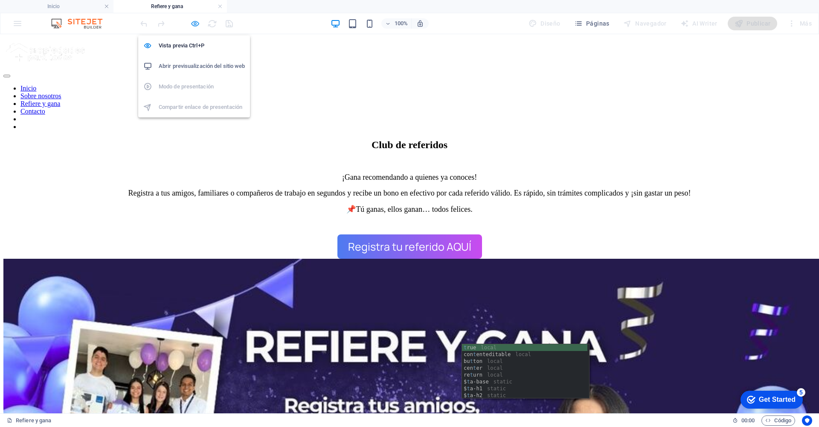
click at [196, 23] on icon "button" at bounding box center [195, 24] width 10 height 10
